Goal: Transaction & Acquisition: Purchase product/service

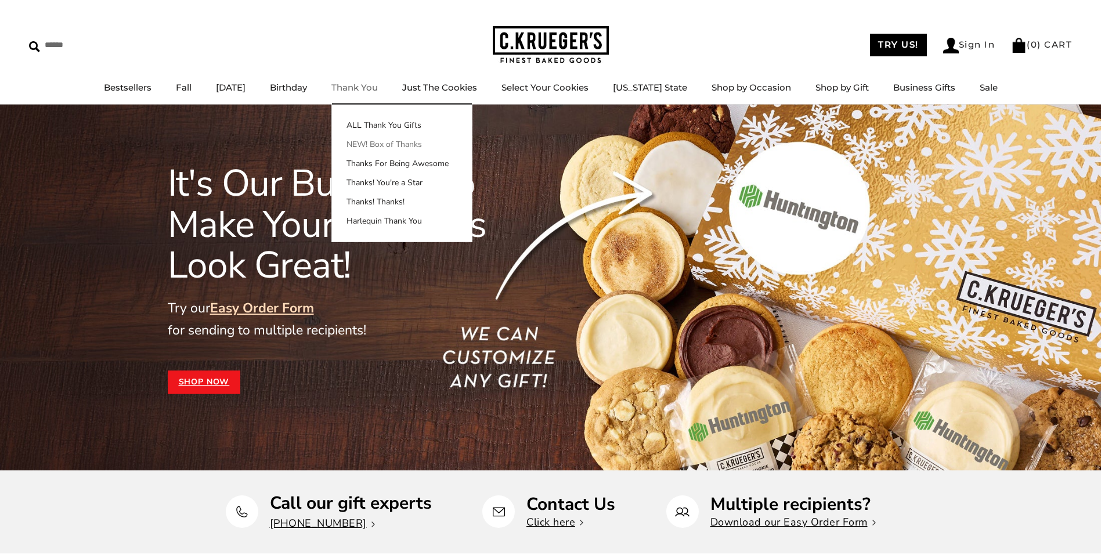
click at [400, 143] on link "NEW! Box of Thanks" at bounding box center [402, 144] width 140 height 12
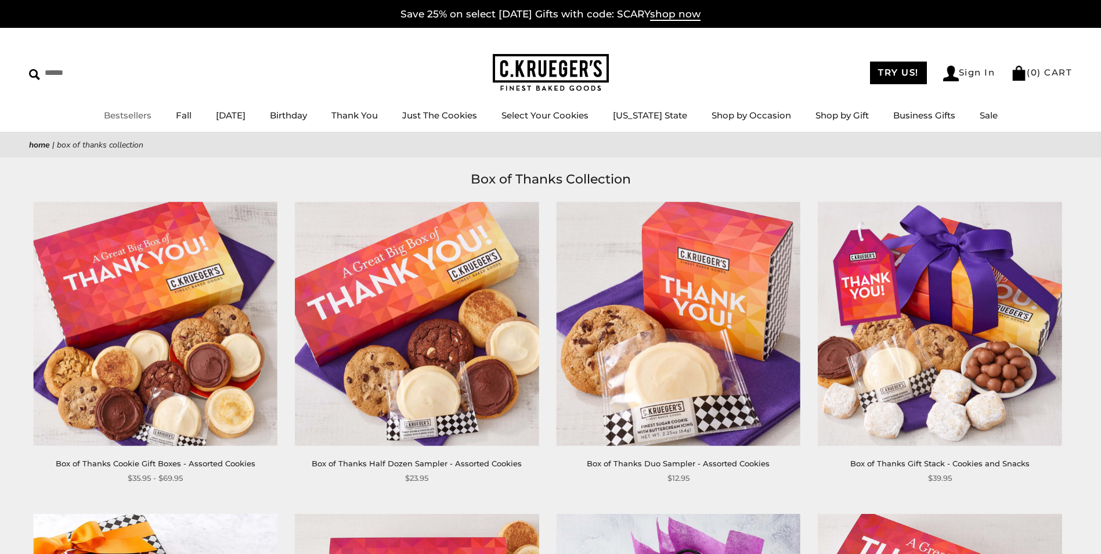
click at [531, 73] on img at bounding box center [551, 73] width 116 height 38
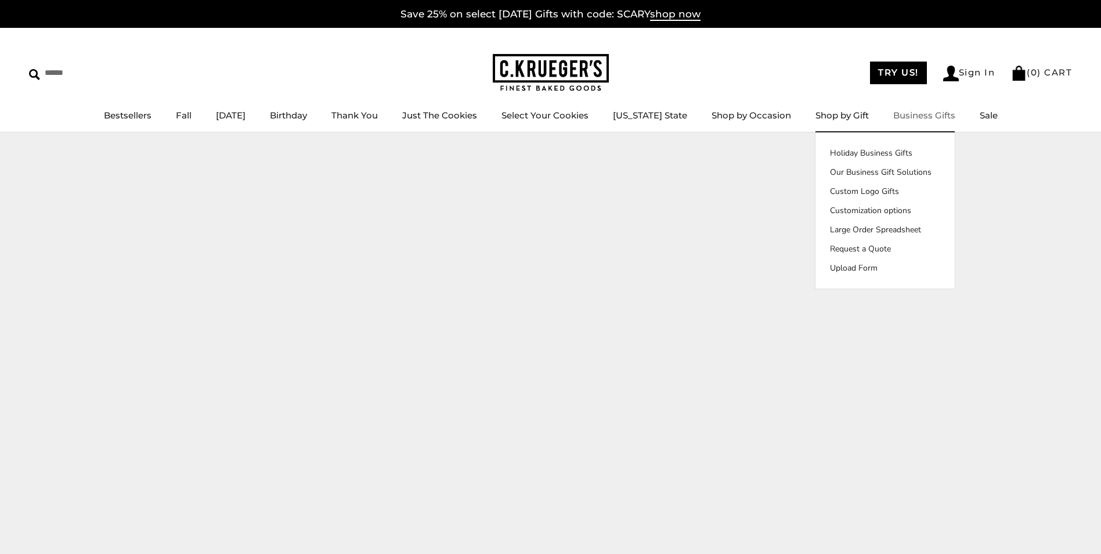
click at [912, 118] on link "Business Gifts" at bounding box center [924, 115] width 62 height 11
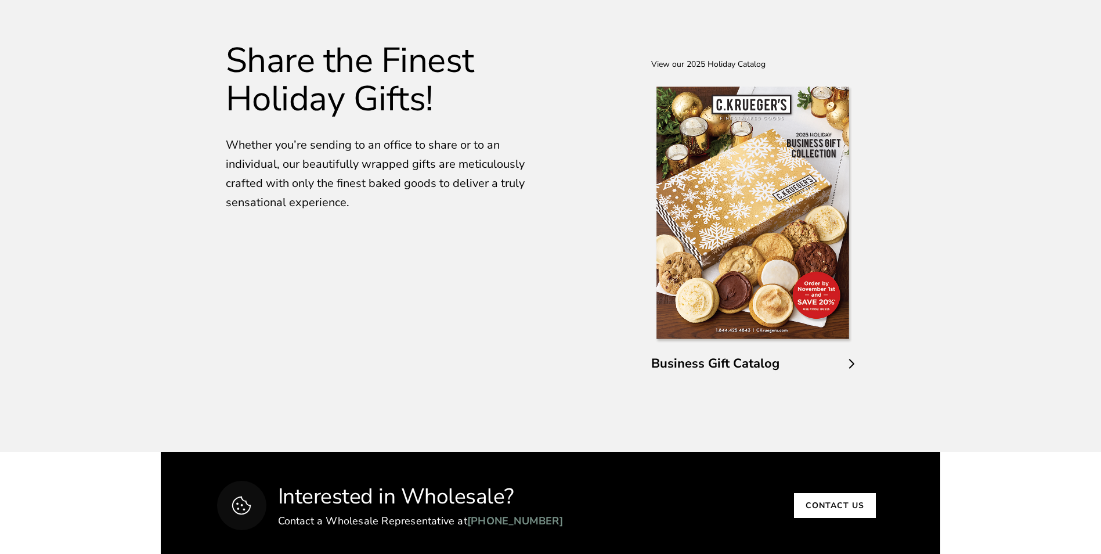
scroll to position [2032, 0]
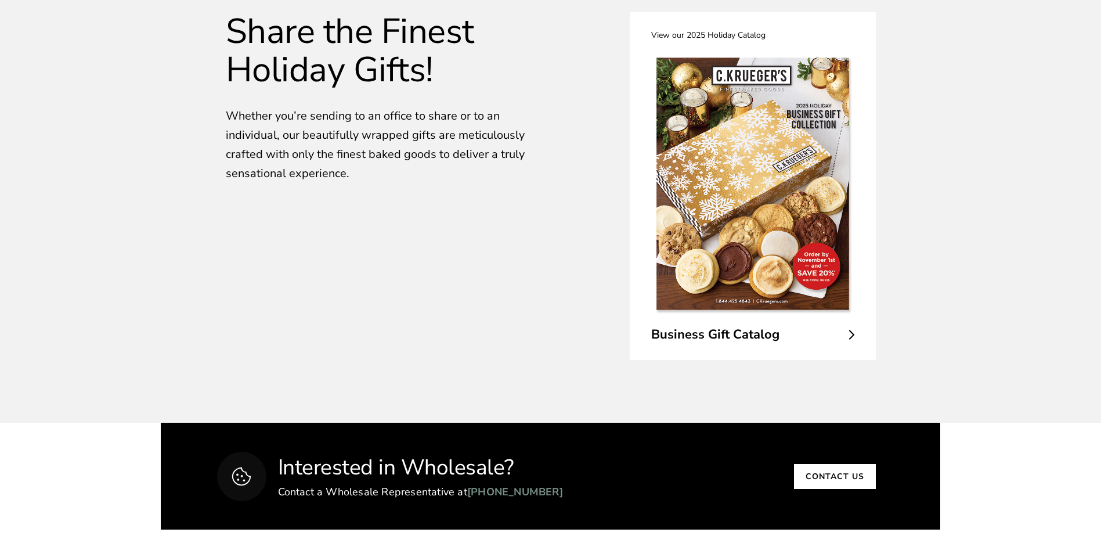
click at [719, 332] on span "Business Gift Catalog" at bounding box center [752, 335] width 203 height 18
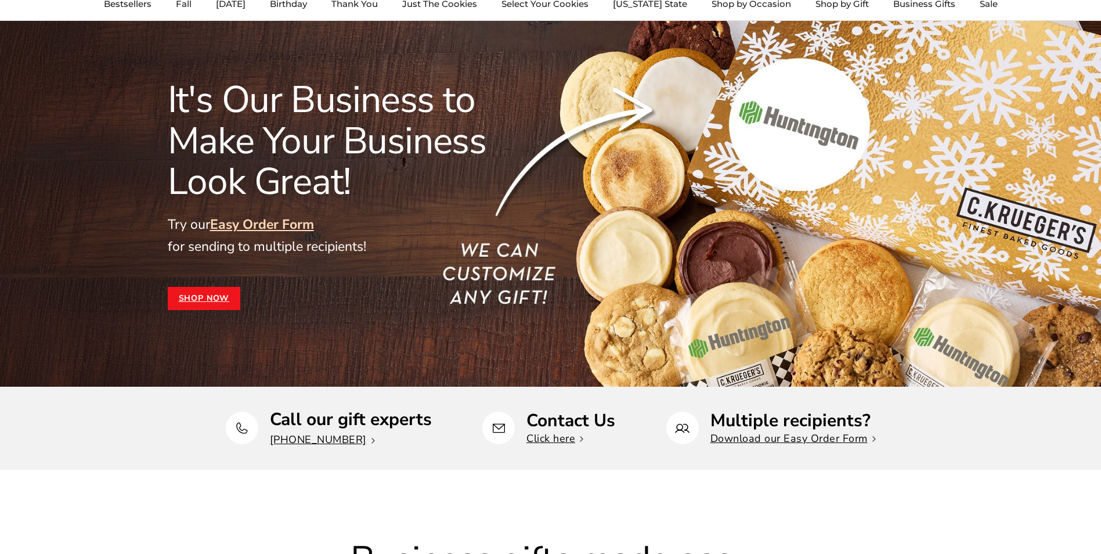
scroll to position [0, 0]
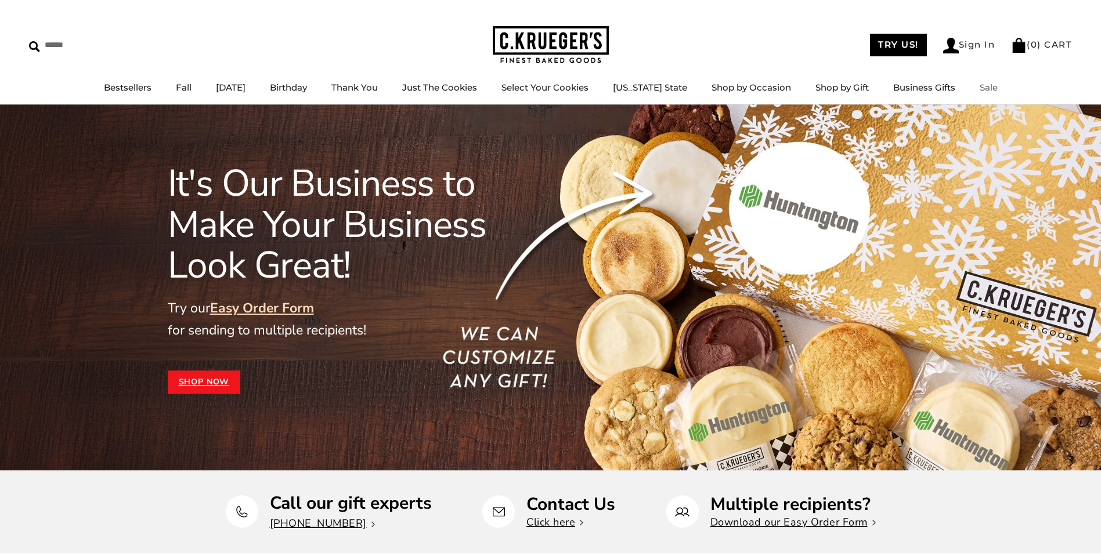
click at [980, 85] on link "Sale" at bounding box center [989, 87] width 18 height 11
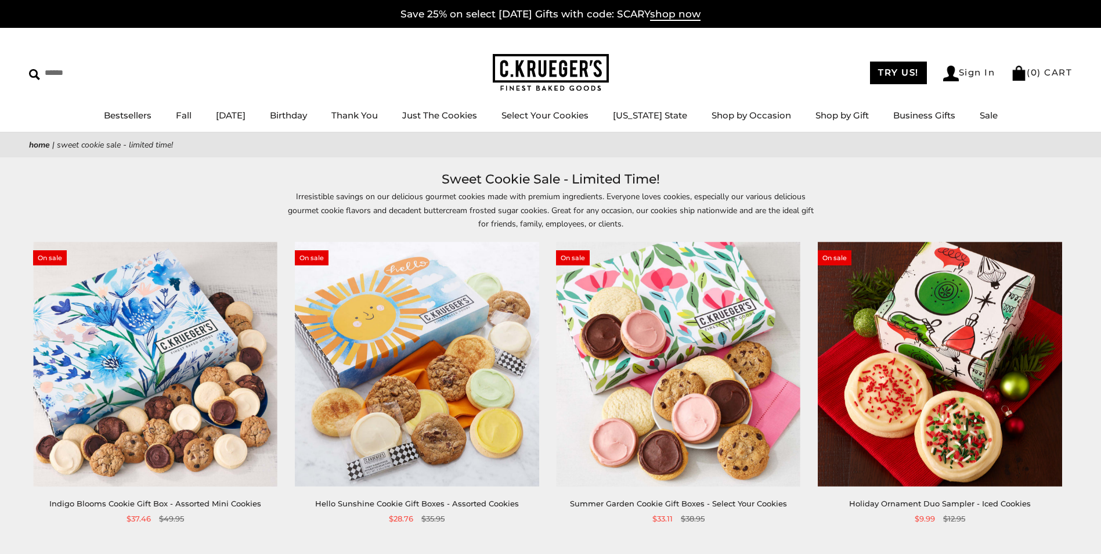
click at [150, 409] on img at bounding box center [155, 364] width 244 height 244
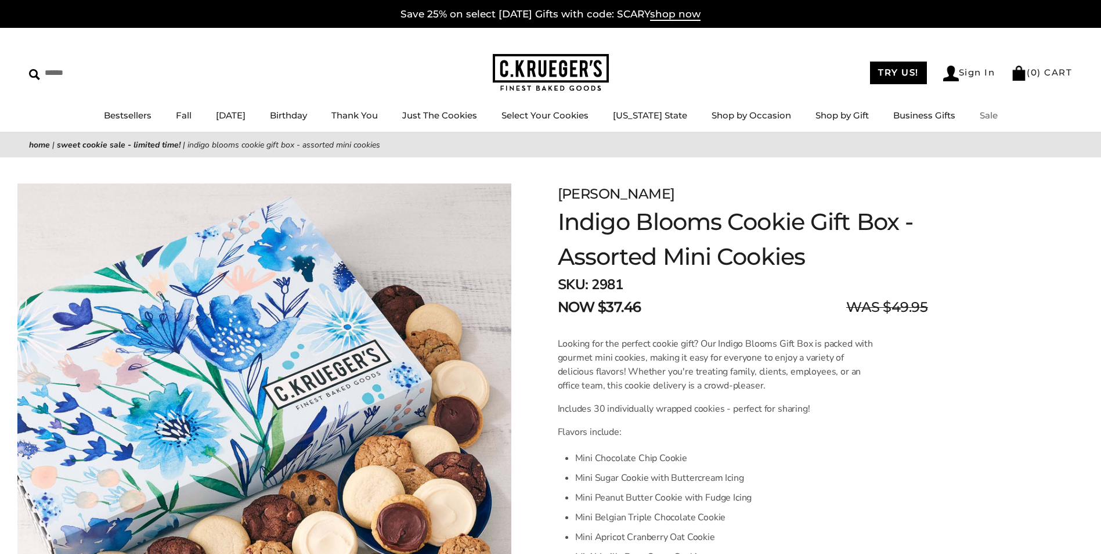
click at [987, 113] on link "Sale" at bounding box center [989, 115] width 18 height 11
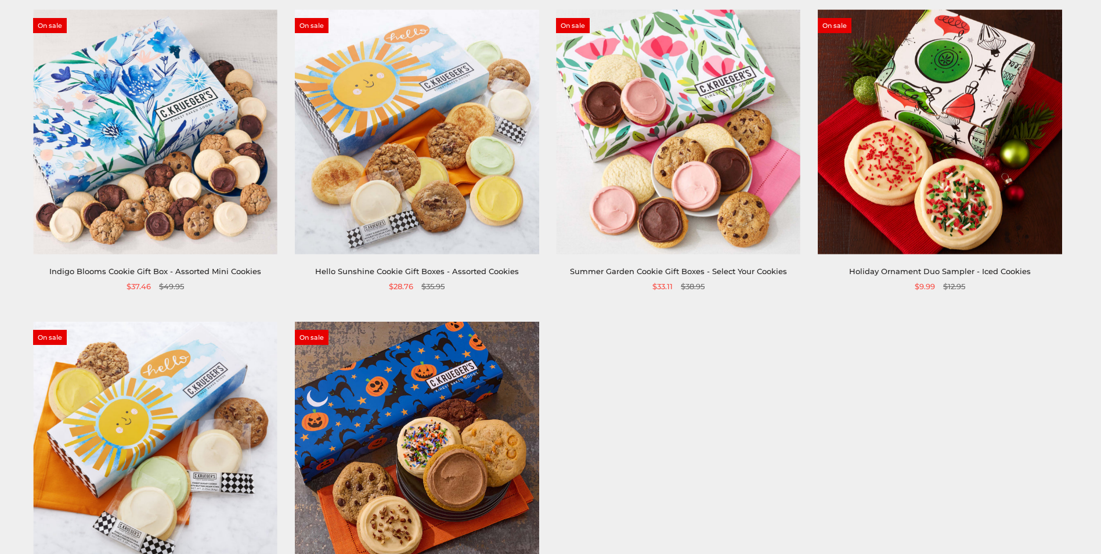
scroll to position [174, 0]
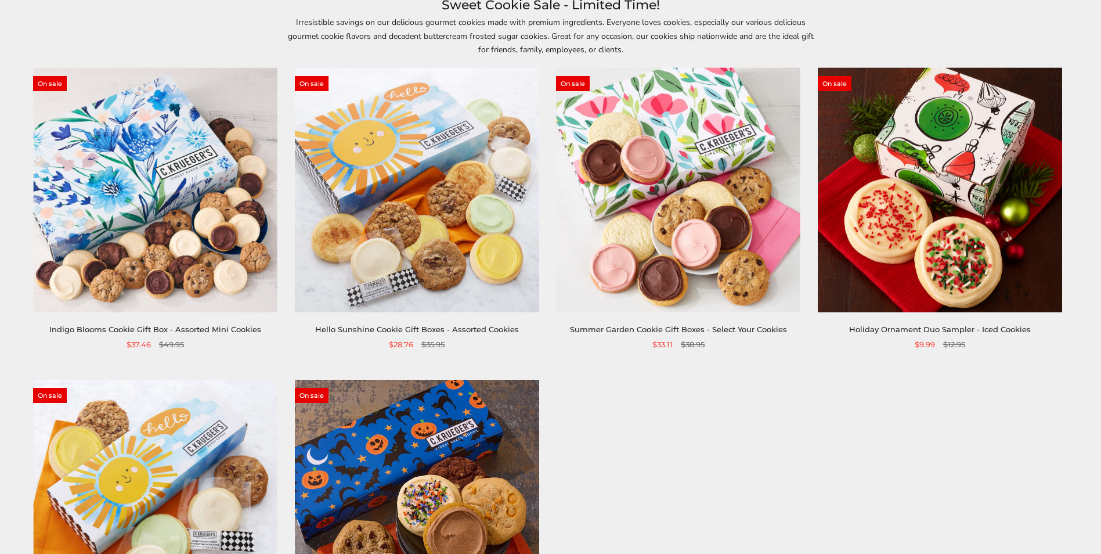
click at [675, 291] on img at bounding box center [678, 190] width 244 height 244
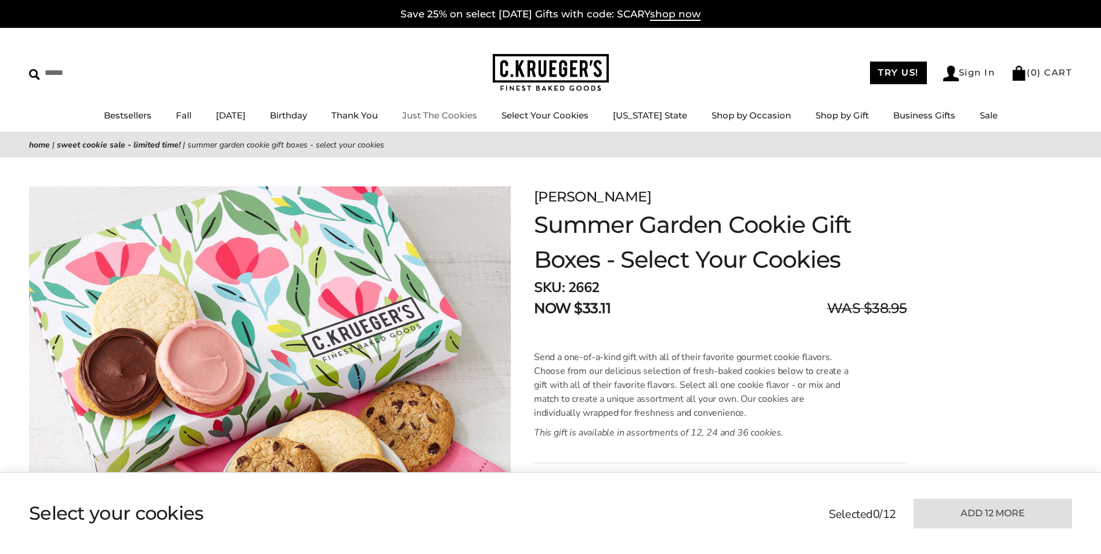
click at [468, 114] on link "Just The Cookies" at bounding box center [439, 115] width 75 height 11
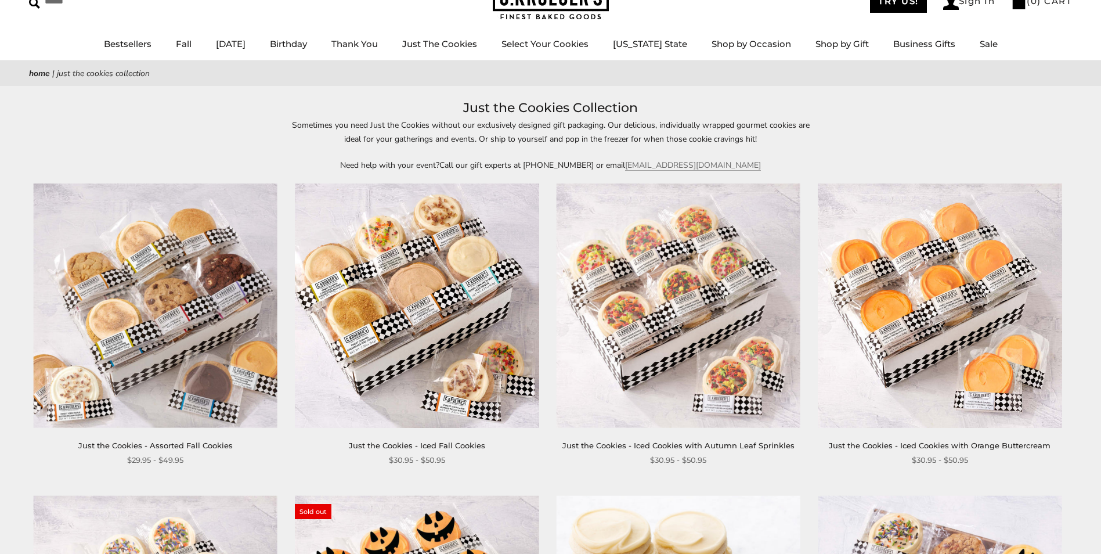
scroll to position [58, 0]
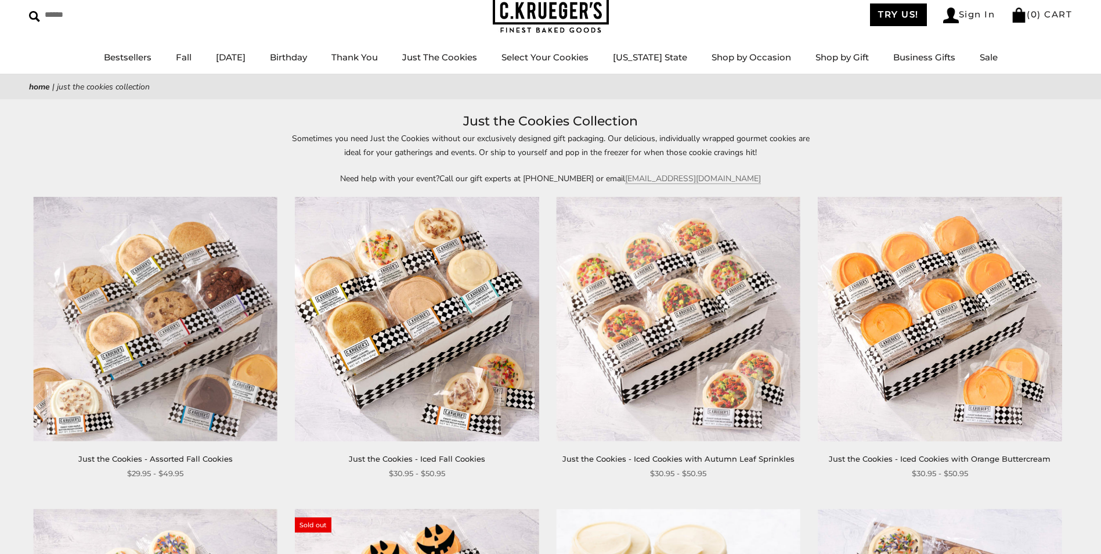
click at [141, 333] on img at bounding box center [155, 319] width 244 height 244
